Goal: Task Accomplishment & Management: Manage account settings

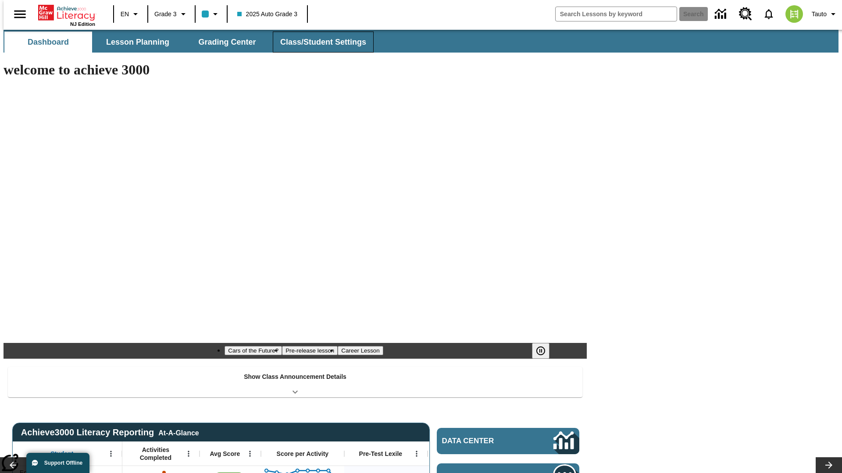
click at [318, 42] on span "Class/Student Settings" at bounding box center [323, 42] width 86 height 10
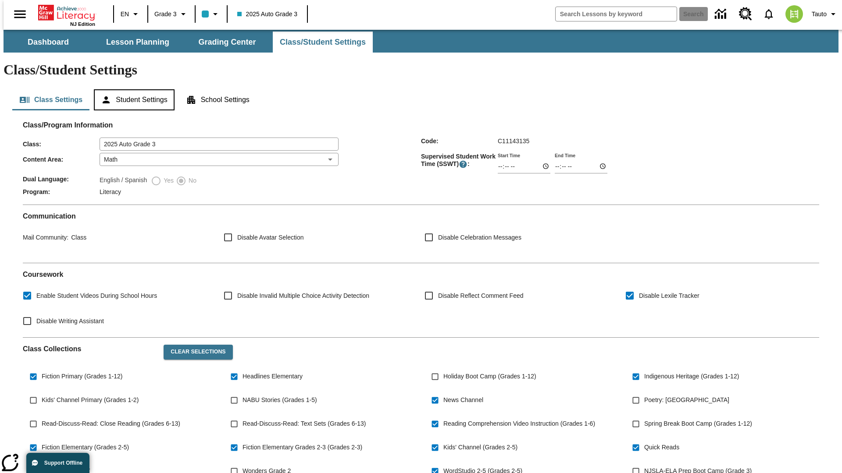
click at [132, 89] on button "Student Settings" at bounding box center [134, 99] width 80 height 21
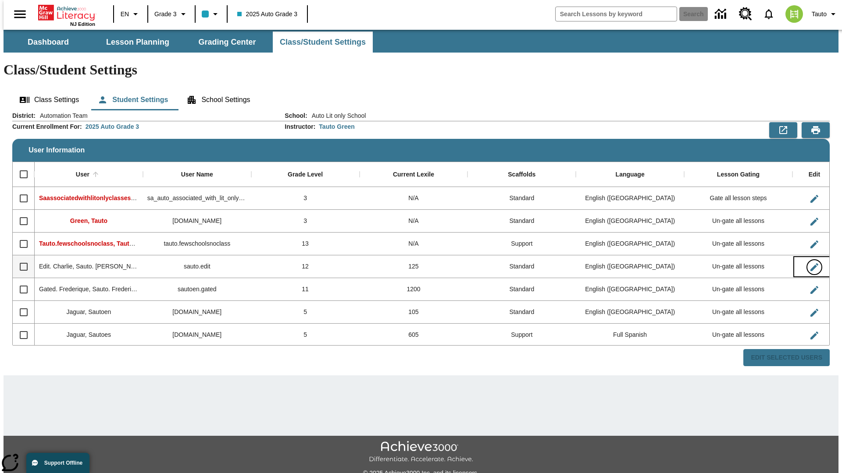
click at [810, 263] on icon "Edit User" at bounding box center [814, 267] width 8 height 8
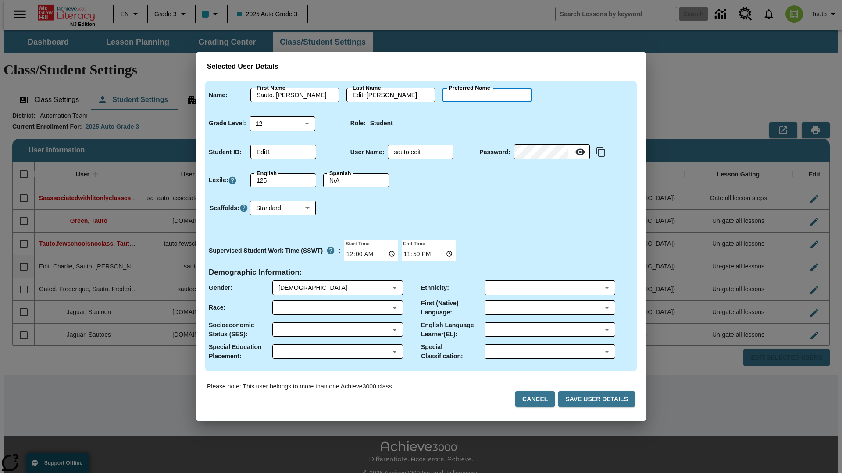
type input "[PERSON_NAME]"
click at [538, 399] on button "Cancel" at bounding box center [534, 399] width 39 height 16
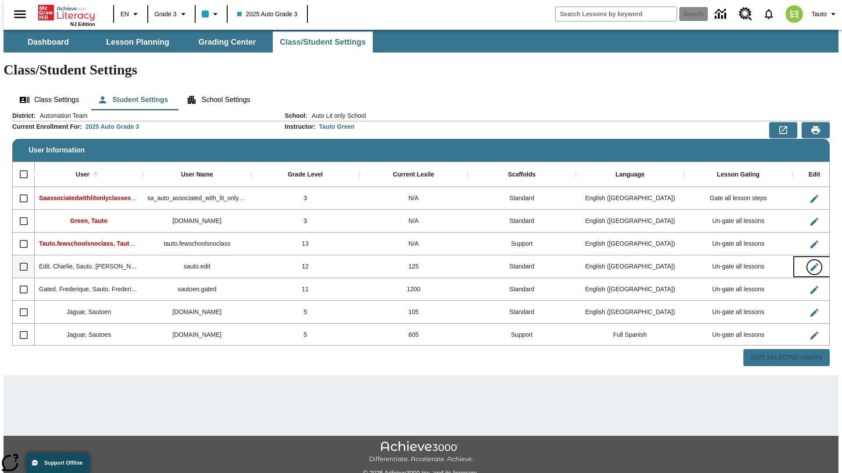
click at [810, 263] on icon "Edit User" at bounding box center [814, 267] width 8 height 8
